Goal: Navigation & Orientation: Find specific page/section

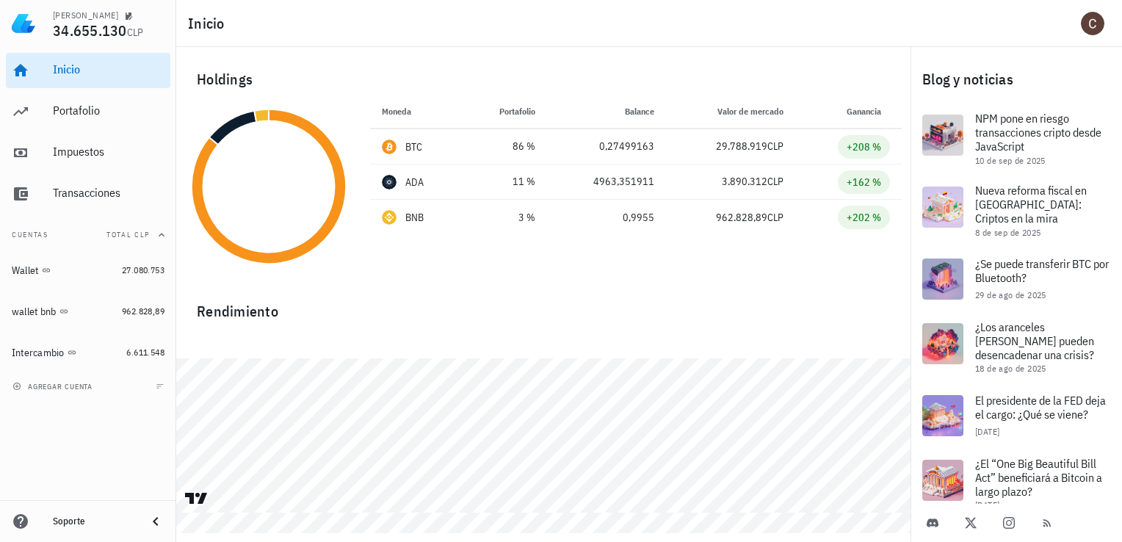
click at [1040, 40] on div "Inicio" at bounding box center [649, 23] width 946 height 47
click at [109, 98] on div "Portafolio" at bounding box center [109, 111] width 112 height 33
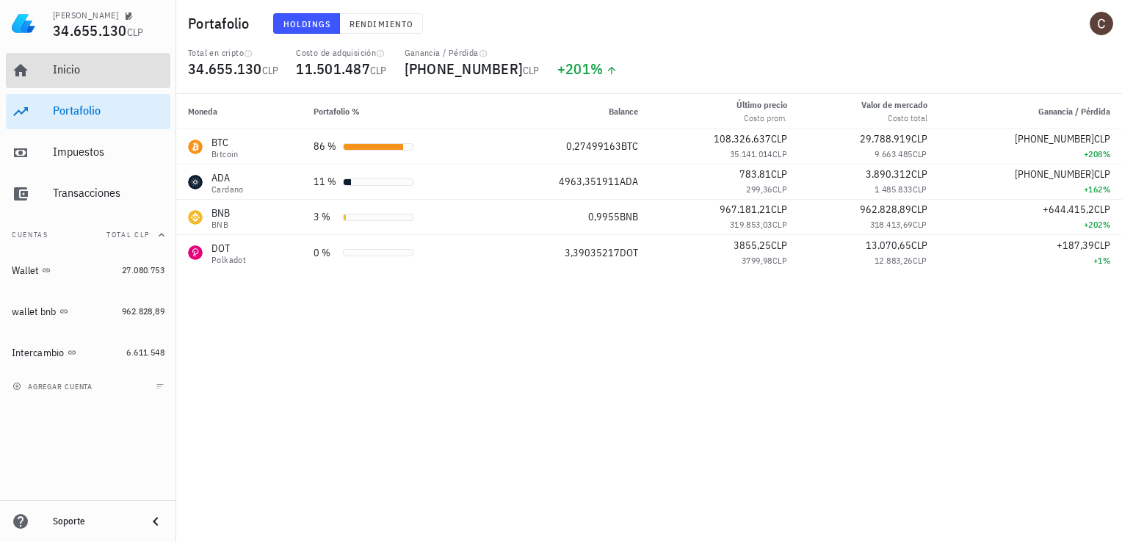
click at [120, 68] on div "Inicio" at bounding box center [109, 69] width 112 height 14
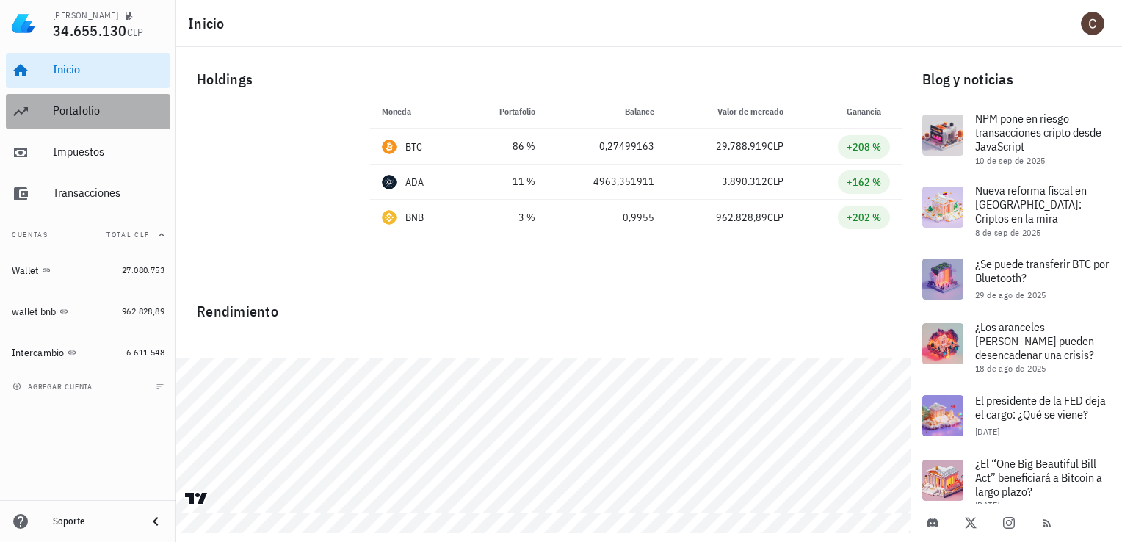
click at [123, 96] on div "Portafolio" at bounding box center [109, 111] width 112 height 33
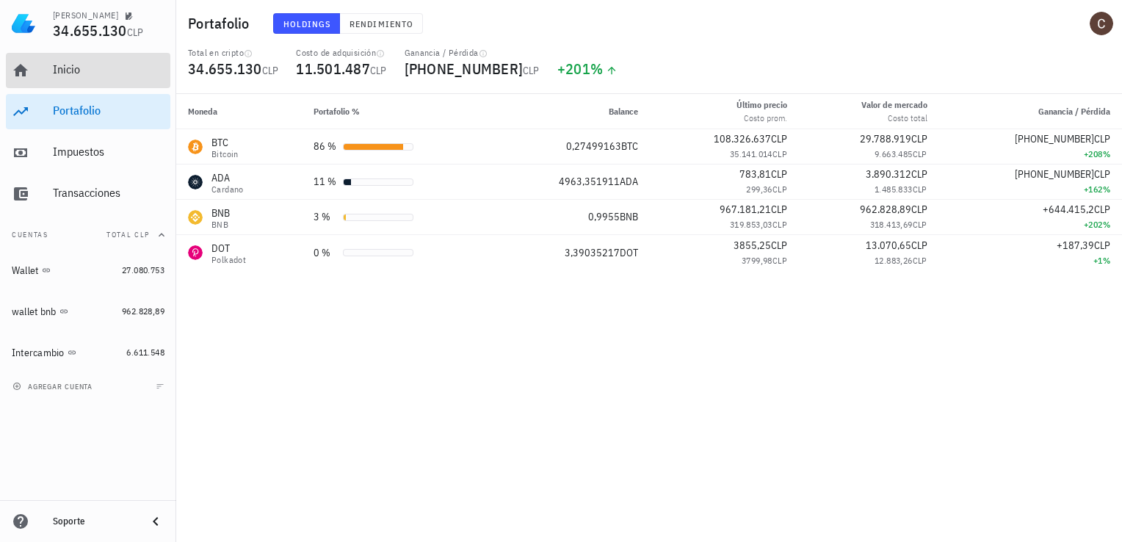
drag, startPoint x: 76, startPoint y: 74, endPoint x: 294, endPoint y: 37, distance: 221.3
click at [76, 74] on div "Inicio" at bounding box center [109, 69] width 112 height 14
